Goal: Information Seeking & Learning: Learn about a topic

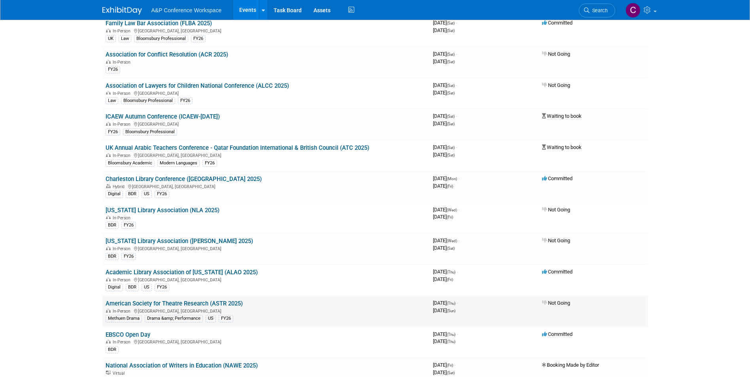
scroll to position [1661, 0]
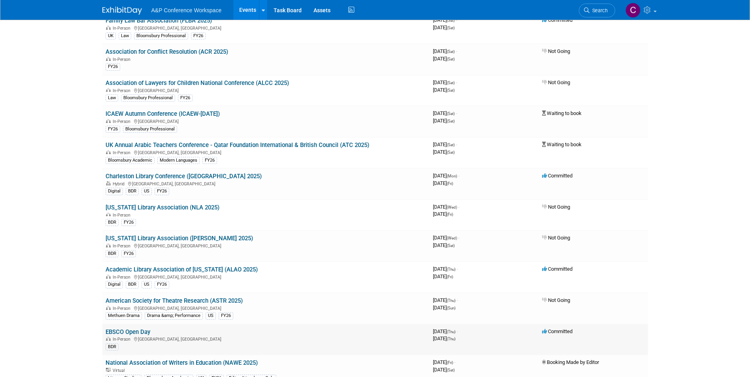
drag, startPoint x: 210, startPoint y: 301, endPoint x: 325, endPoint y: 344, distance: 122.9
click at [325, 344] on div "BDR" at bounding box center [266, 346] width 321 height 8
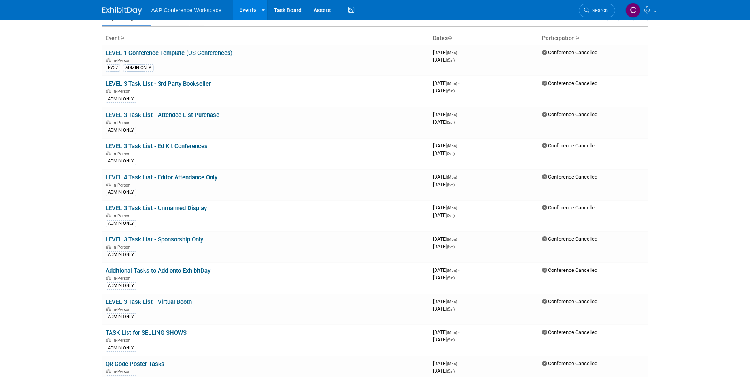
scroll to position [0, 0]
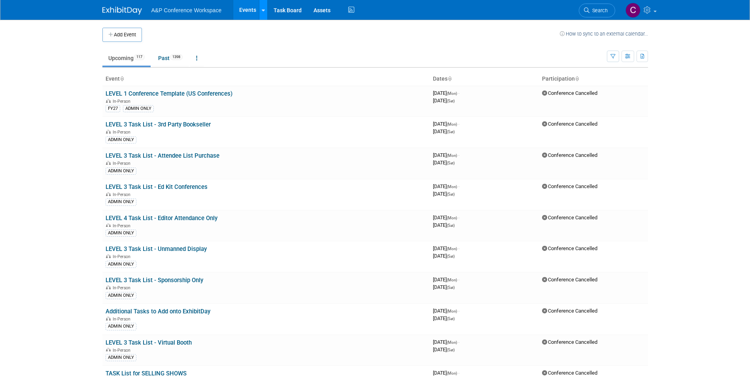
click at [266, 13] on link at bounding box center [263, 10] width 8 height 20
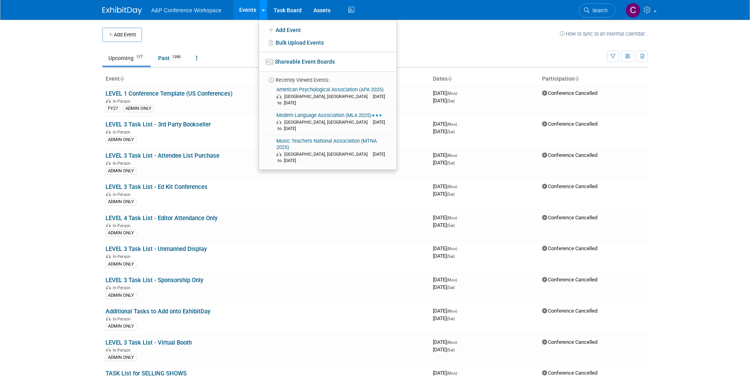
click at [266, 13] on link at bounding box center [263, 10] width 8 height 20
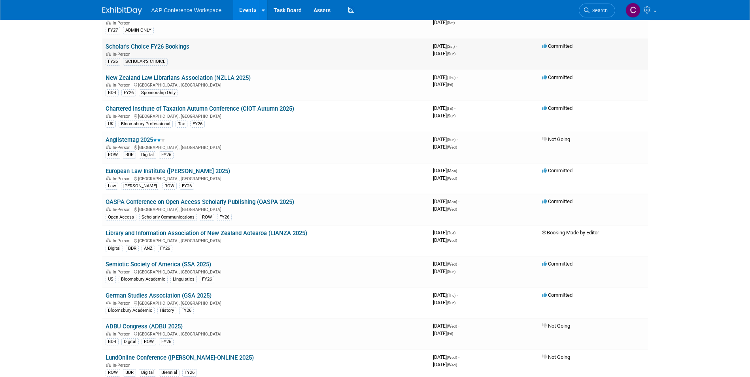
scroll to position [554, 0]
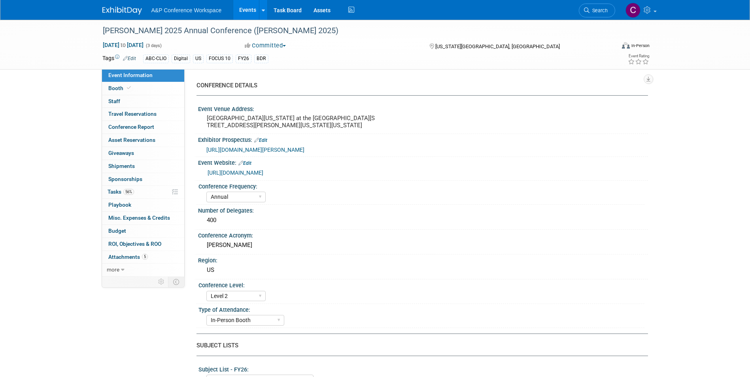
select select "Annual"
select select "Level 2"
select select "In-Person Booth"
select select "Library & Information Science"
select select "Bloomsbury Libraries Unlimited"
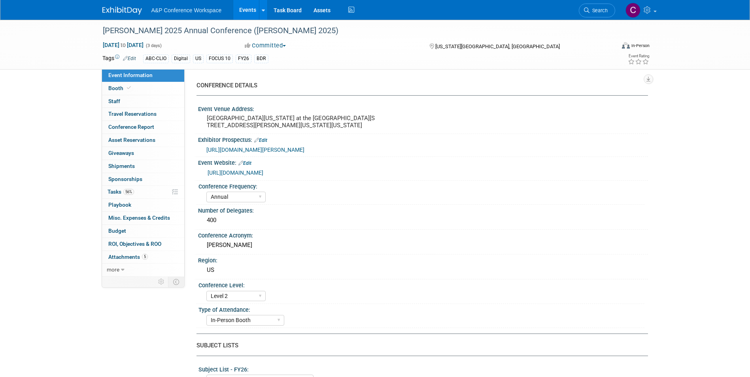
select select "Amanda Oney"
select select "Taylor Thompson"
select select "Rosalie Love"
select select "Brand/Subject Presence​"
select select "Annual"
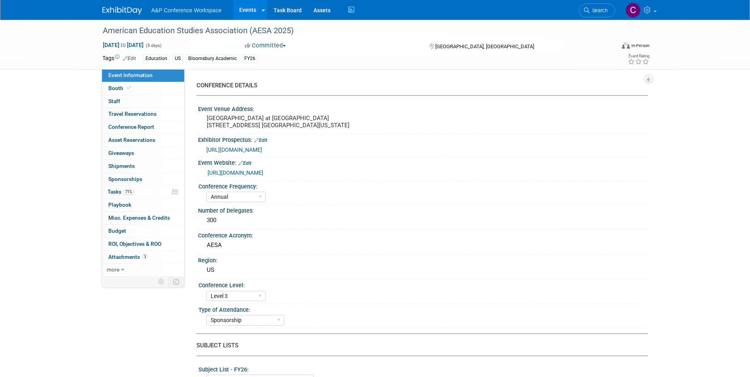
select select "Level 3"
select select "Sponsorship"
select select "Education"
select select "Bloomsbury Academic"
select select "Hannah Siegel"
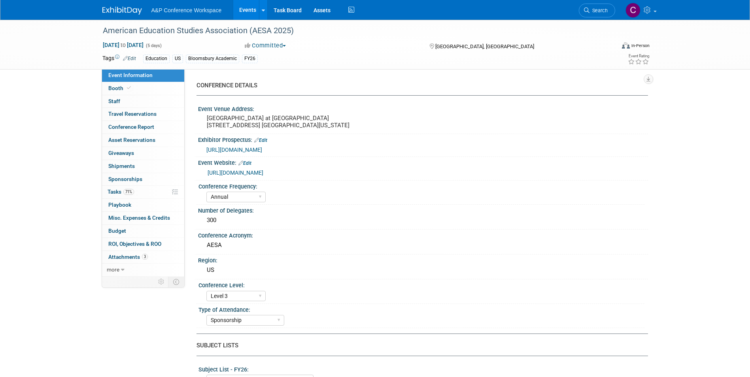
select select "Lianna Iwanikiw"
select select "Seth Taylor"
select select "Brand/Subject Presence​"
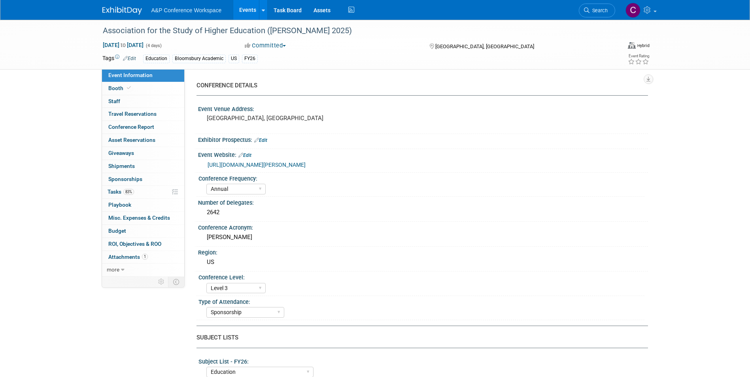
select select "Annual"
select select "Level 3"
select select "Sponsorship"
select select "Education"
select select "Bloomsbury Academic"
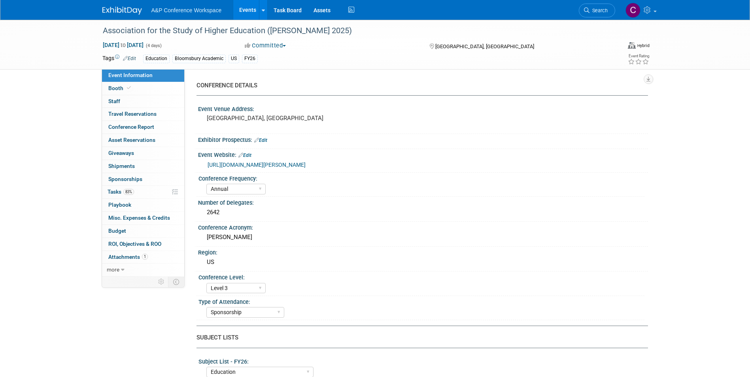
select select "Hannah Siegel"
select select "Lianna Iwanikiw"
select select "Seth Taylor"
select select "Brand/Subject Presence​"
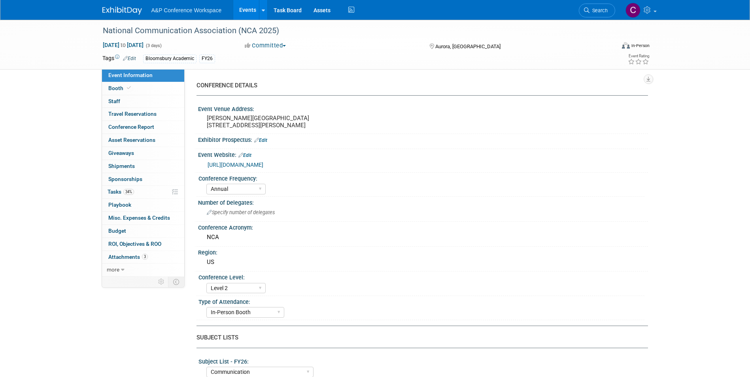
select select "Annual"
select select "Level 2"
select select "In-Person Booth"
select select "Communication"
select select "Bloomsbury Academic"
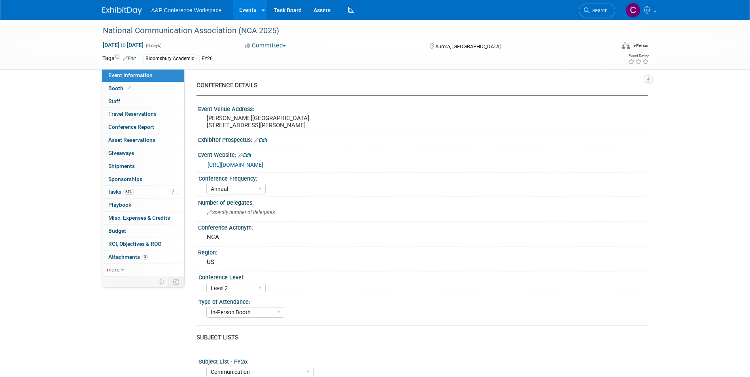
select select "[PERSON_NAME]"
select select "Networking/Commissioning"
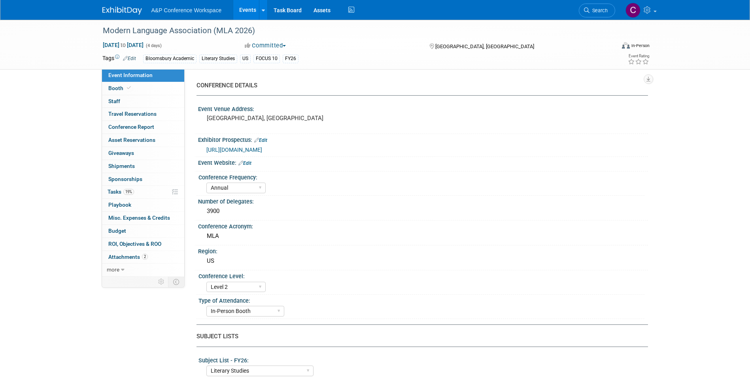
select select "Annual"
select select "Level 2"
select select "In-Person Booth"
select select "Literary Studies"
select select "Bloomsbury Academic"
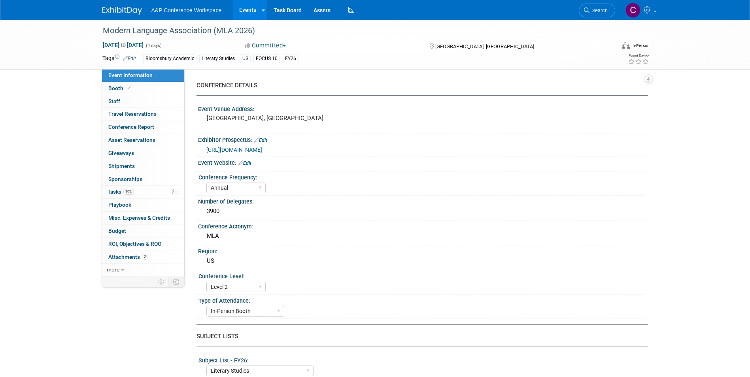
select select "[PERSON_NAME]"
select select "Networking/Commissioning"
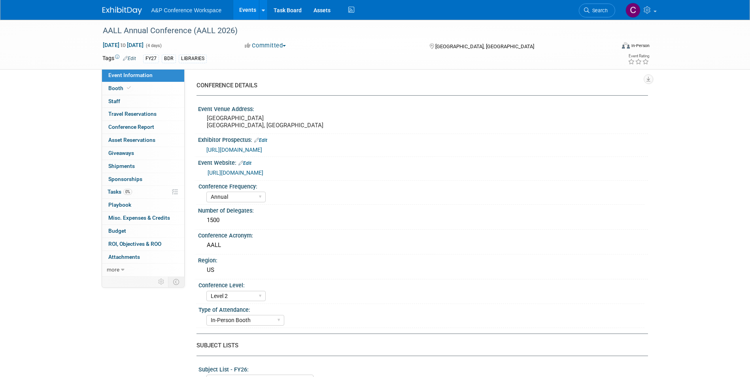
select select "Annual"
select select "Level 2"
select select "In-Person Booth"
select select "Libraries"
select select "Bloomsbury Digital Resources"
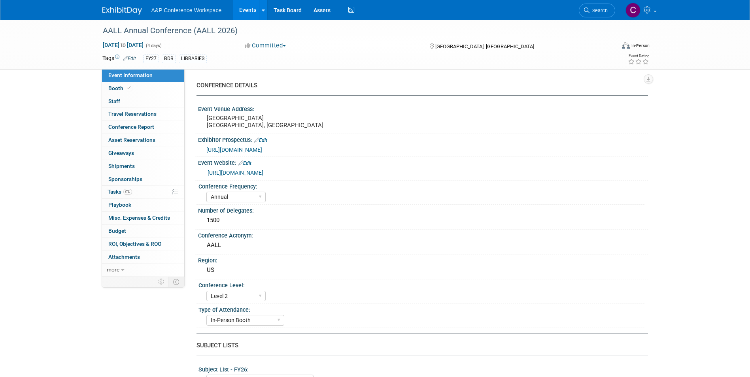
select select "[PERSON_NAME]"
select select "BDR Product Awareness and Trial Generation​"
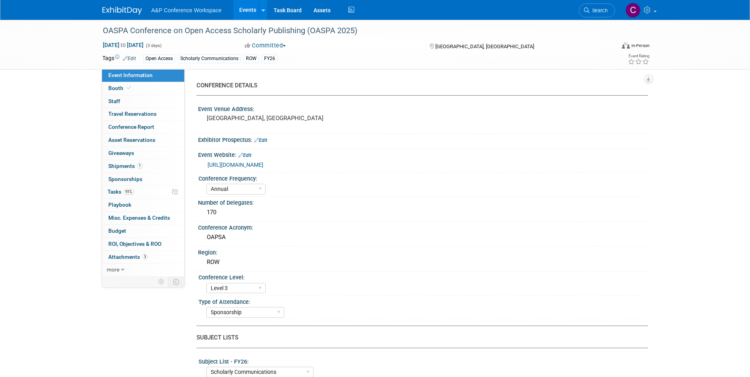
select select "Annual"
select select "Level 3"
select select "Sponsorship"
select select "Scholarly Communications"
select select "Open Access"
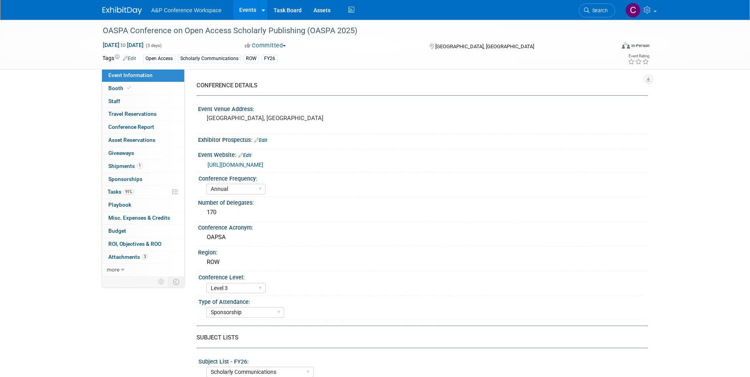
select select "[PERSON_NAME]"
select select "Open Access Awareness​"
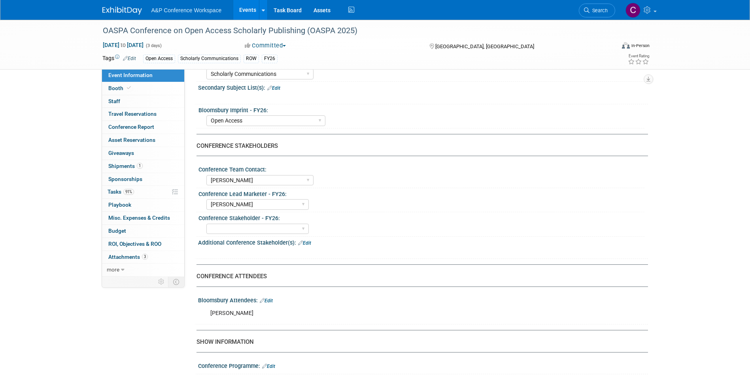
scroll to position [316, 0]
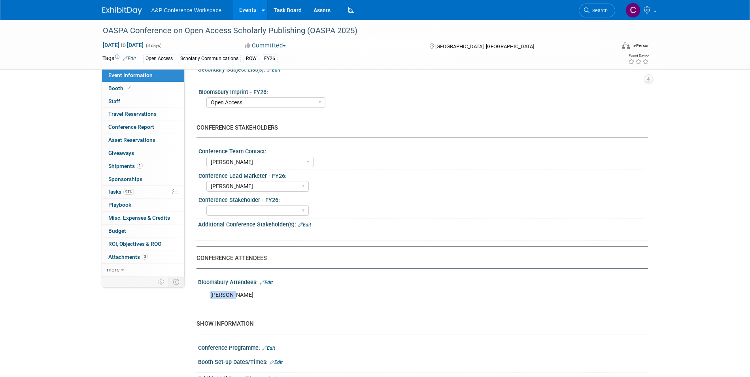
drag, startPoint x: 234, startPoint y: 294, endPoint x: 202, endPoint y: 293, distance: 31.7
click at [202, 293] on div "Ros Pyne X" at bounding box center [423, 295] width 450 height 19
copy div "[PERSON_NAME]"
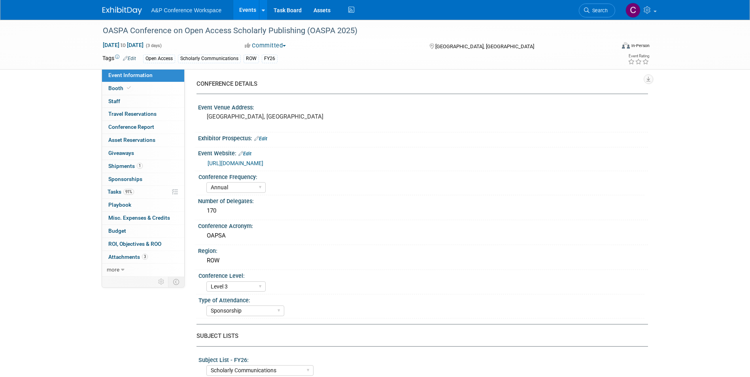
scroll to position [0, 0]
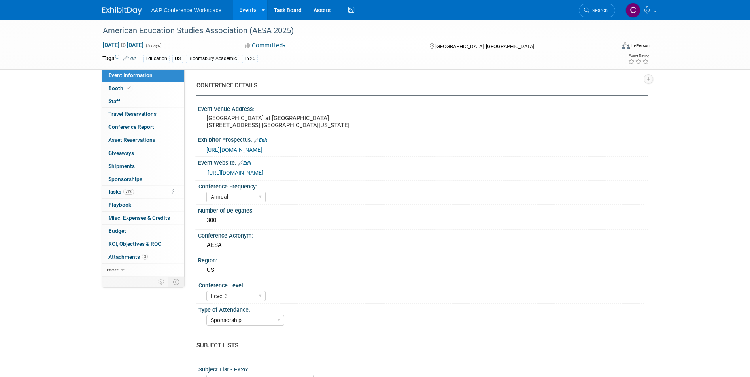
select select "Annual"
select select "Level 3"
select select "Sponsorship"
select select "Education"
select select "Bloomsbury Academic"
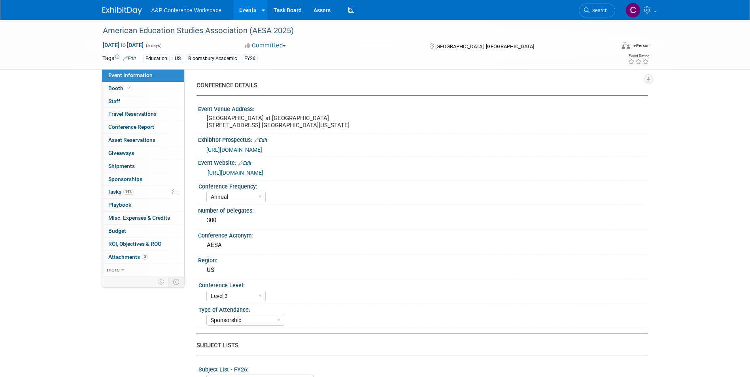
select select "[PERSON_NAME]"
select select "Brand/Subject Presence​"
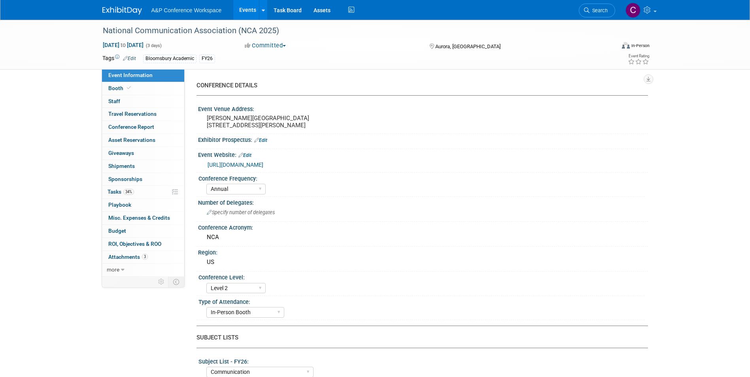
select select "Annual"
select select "Level 2"
select select "In-Person Booth"
select select "Communication"
select select "Bloomsbury Academic"
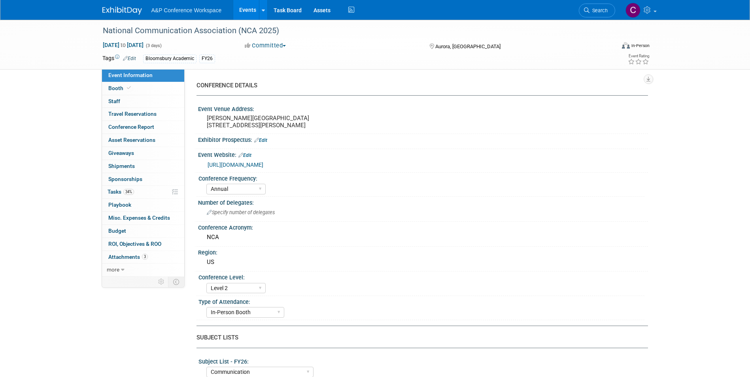
select select "[PERSON_NAME]"
select select "Networking/Commissioning"
